Goal: Information Seeking & Learning: Find specific fact

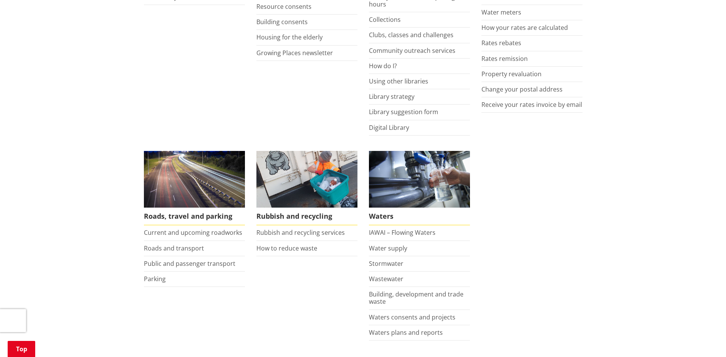
scroll to position [459, 0]
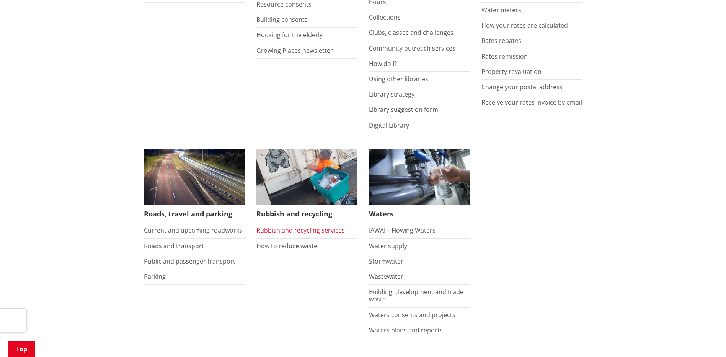
click at [309, 226] on link "Rubbish and recycling services" at bounding box center [300, 230] width 88 height 8
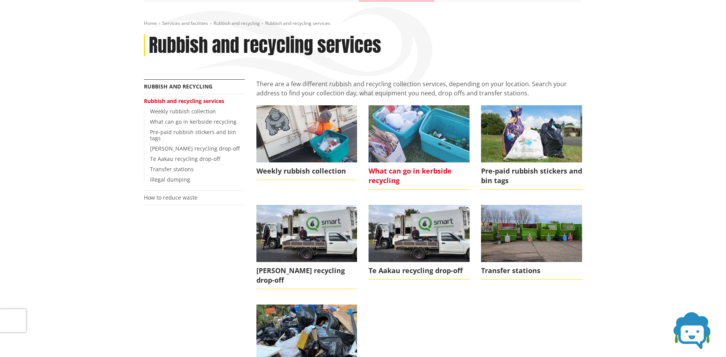
scroll to position [115, 0]
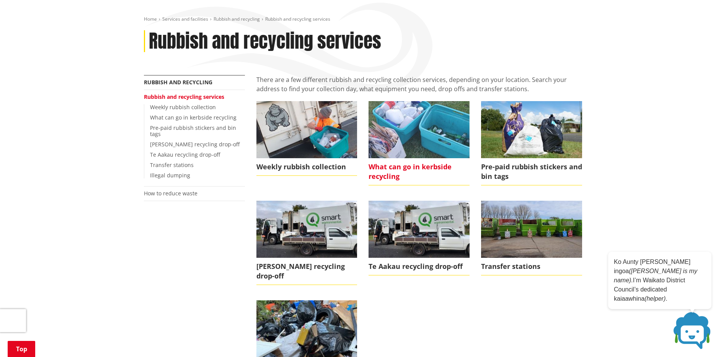
click at [430, 158] on span "What can go in kerbside recycling" at bounding box center [418, 171] width 101 height 27
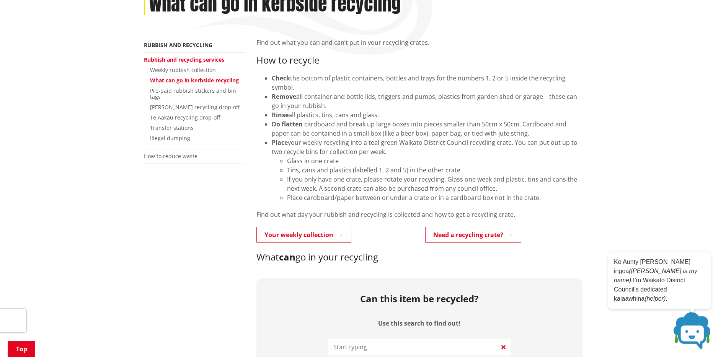
scroll to position [153, 0]
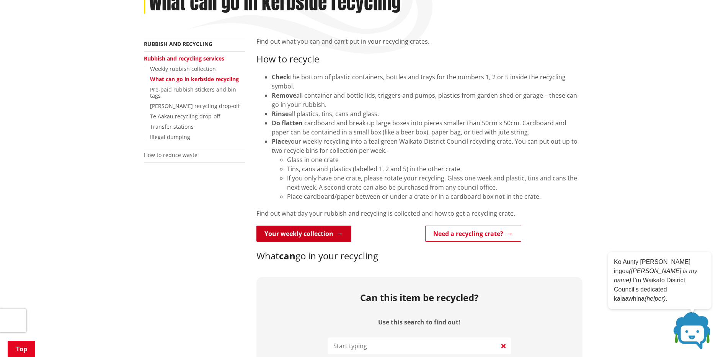
click at [292, 225] on link "Your weekly collection" at bounding box center [303, 233] width 95 height 16
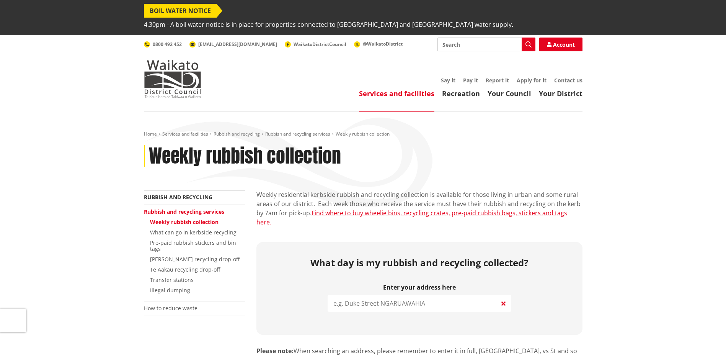
click at [385, 295] on input "search" at bounding box center [420, 303] width 184 height 17
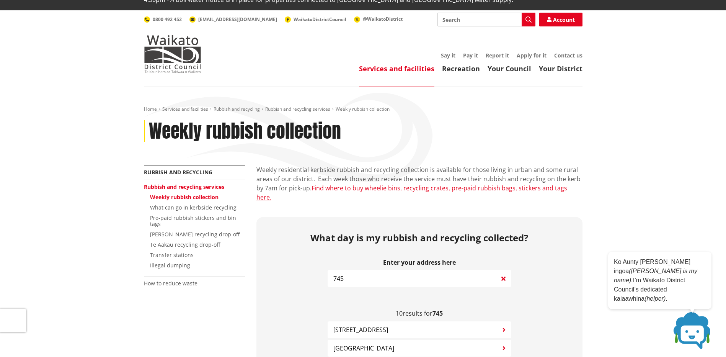
scroll to position [38, 0]
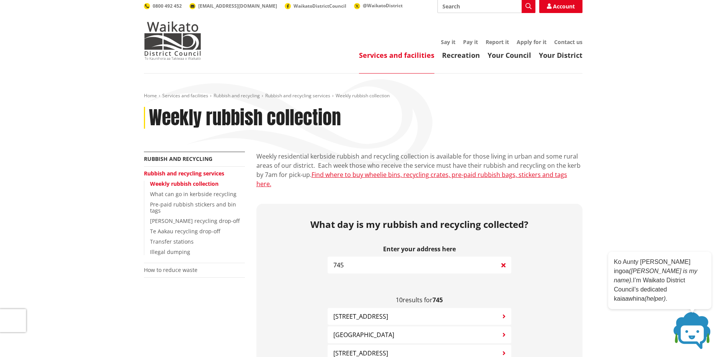
type input "745"
click at [359, 348] on span "[STREET_ADDRESS]" at bounding box center [360, 352] width 55 height 9
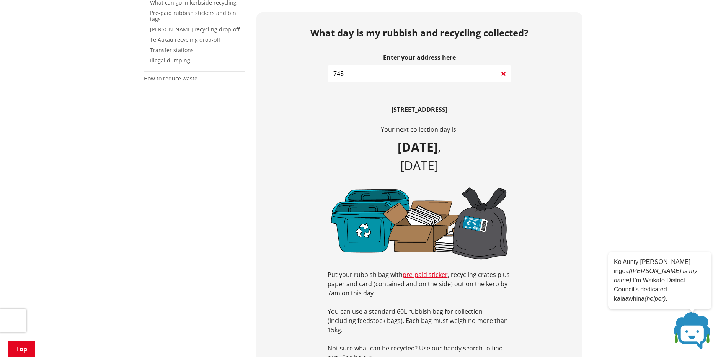
scroll to position [0, 0]
